Goal: Task Accomplishment & Management: Complete application form

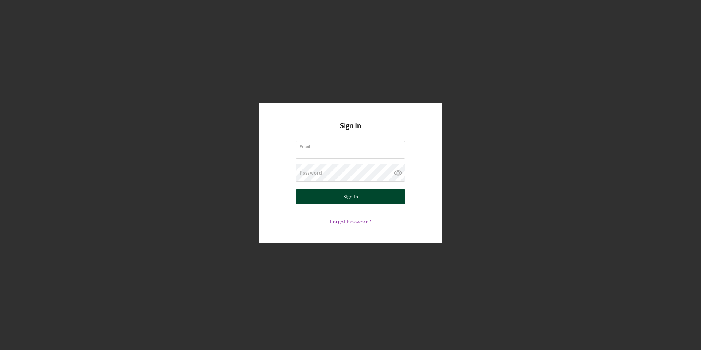
type input "[PERSON_NAME][EMAIL_ADDRESS][DOMAIN_NAME]"
click at [349, 196] on div "Sign In" at bounding box center [350, 196] width 15 height 15
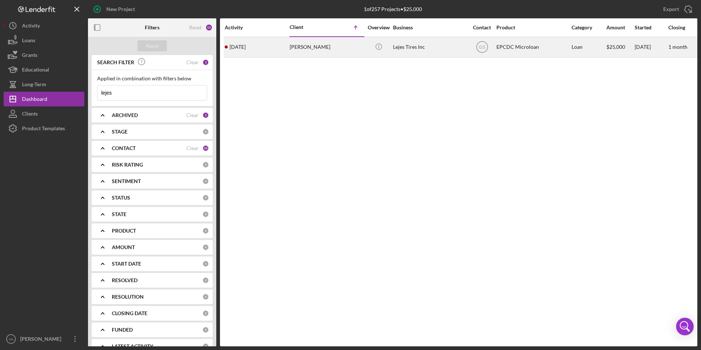
click at [450, 52] on div "Lejes Tires Inc" at bounding box center [429, 46] width 73 height 19
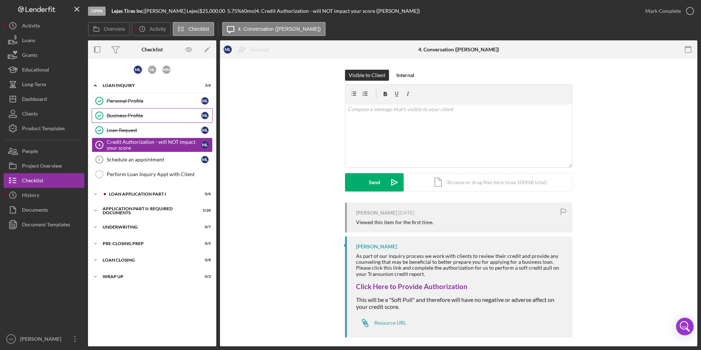
click at [127, 115] on div "Business Profile" at bounding box center [154, 116] width 95 height 6
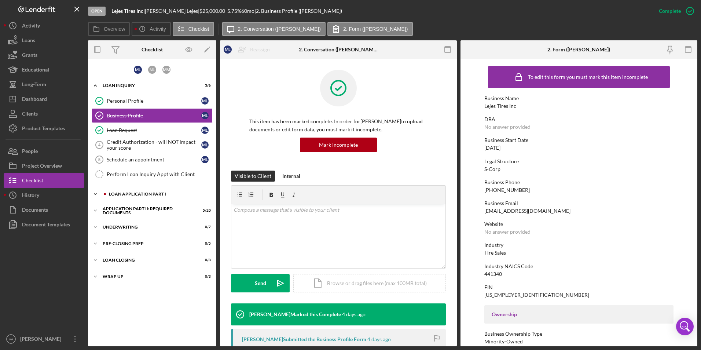
click at [144, 193] on div "Loan Application Part I" at bounding box center [158, 194] width 98 height 4
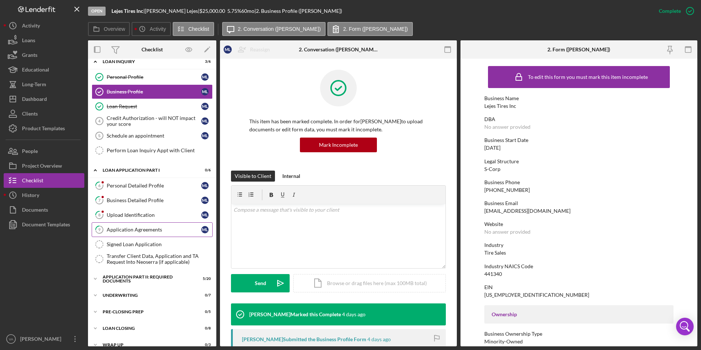
scroll to position [34, 0]
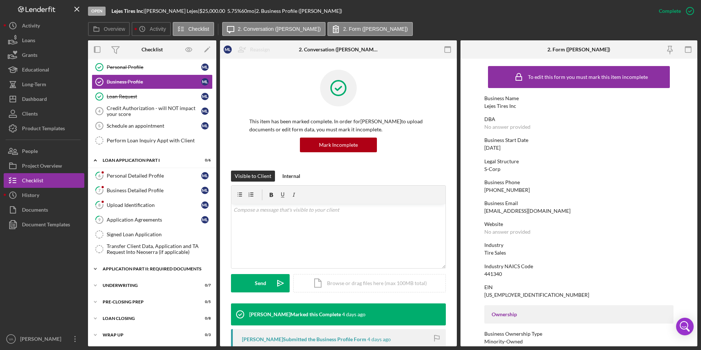
click at [135, 269] on div "Application Part II: Required Documents" at bounding box center [155, 269] width 104 height 4
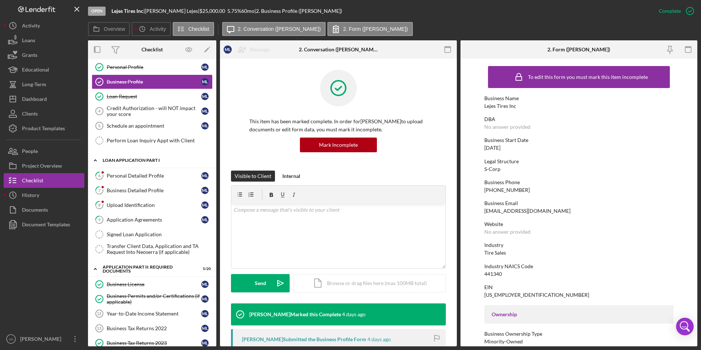
click at [112, 157] on div "Icon/Expander Loan Application Part I 0 / 6" at bounding box center [152, 160] width 128 height 15
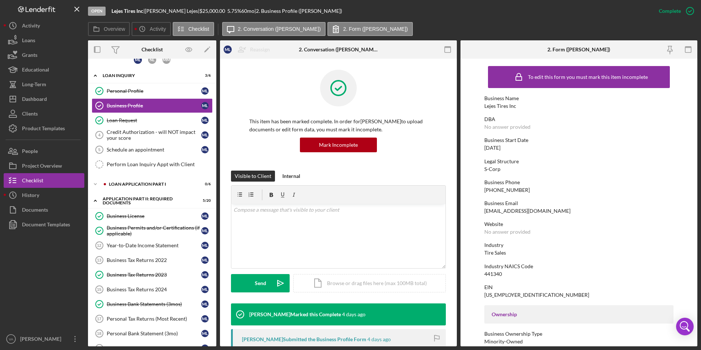
scroll to position [0, 0]
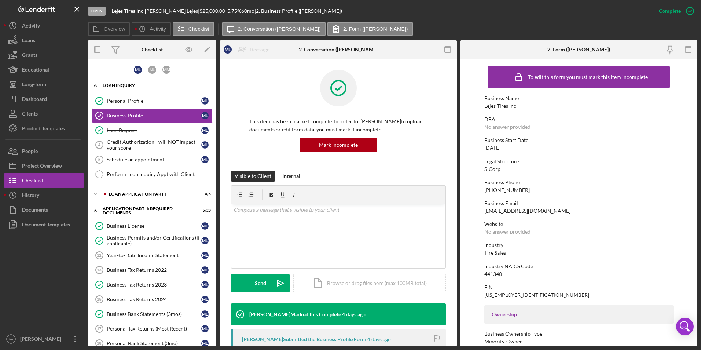
click at [107, 83] on div "Icon/Expander Loan Inquiry 3 / 6" at bounding box center [152, 85] width 128 height 15
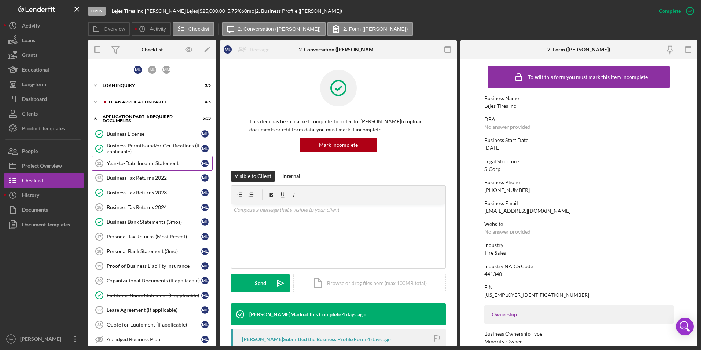
click at [139, 160] on div "Year-to-Date Income Statement" at bounding box center [154, 163] width 95 height 6
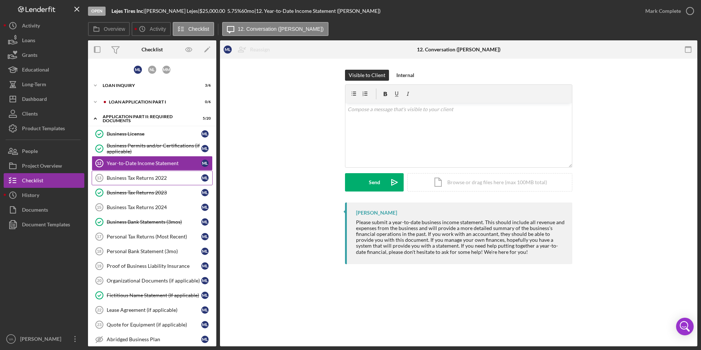
click at [141, 176] on div "Business Tax Returns 2022" at bounding box center [154, 178] width 95 height 6
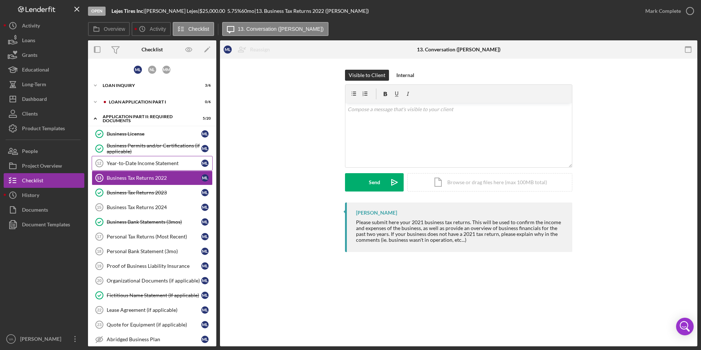
click at [140, 161] on div "Year-to-Date Income Statement" at bounding box center [154, 163] width 95 height 6
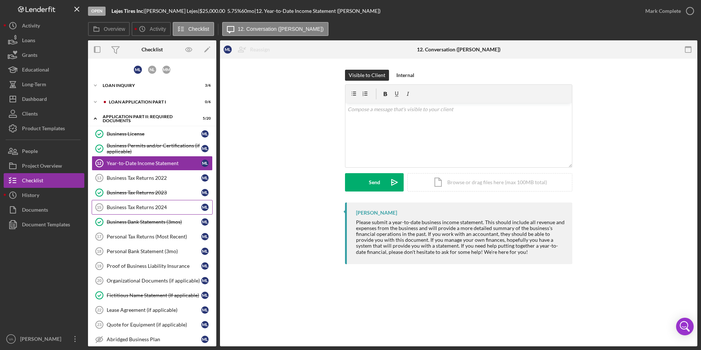
click at [145, 206] on div "Business Tax Returns 2024" at bounding box center [154, 207] width 95 height 6
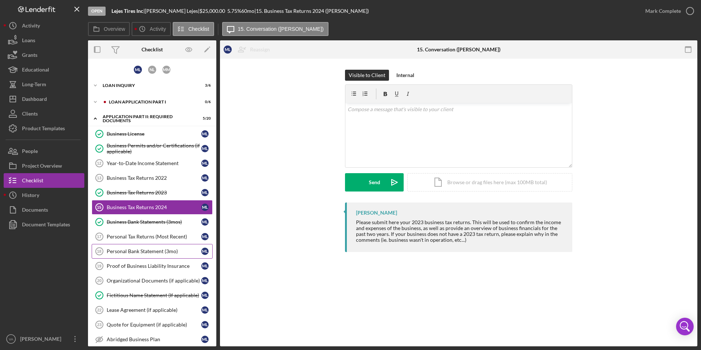
click at [149, 248] on div "Personal Bank Statement (3mo)" at bounding box center [154, 251] width 95 height 6
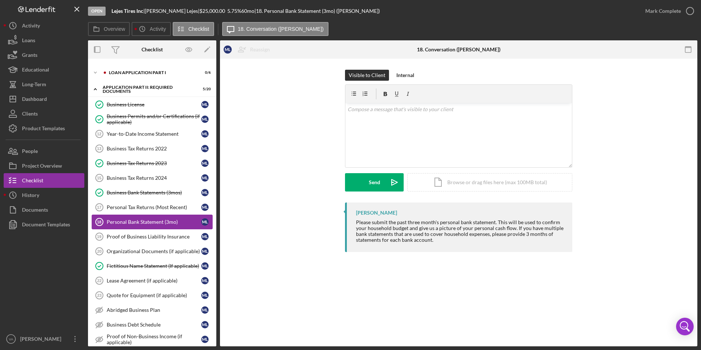
scroll to position [73, 0]
